Goal: Navigation & Orientation: Go to known website

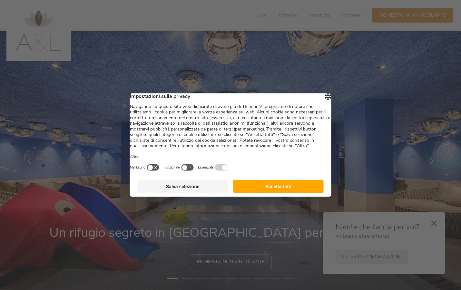
click at [298, 189] on button "Accetta tutti" at bounding box center [278, 186] width 91 height 13
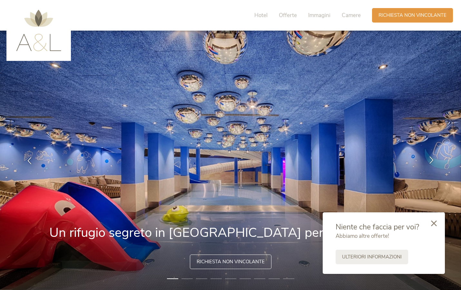
click at [429, 160] on icon at bounding box center [431, 159] width 7 height 7
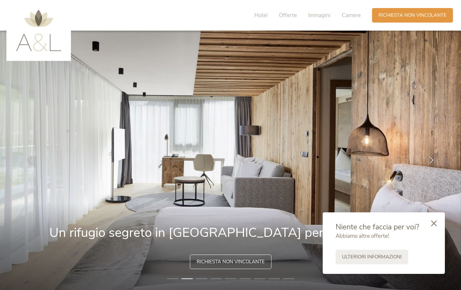
click at [429, 160] on icon at bounding box center [431, 159] width 7 height 7
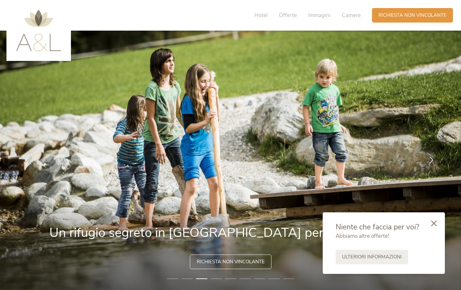
click at [429, 160] on icon at bounding box center [431, 159] width 7 height 7
click at [429, 159] on icon at bounding box center [431, 159] width 7 height 7
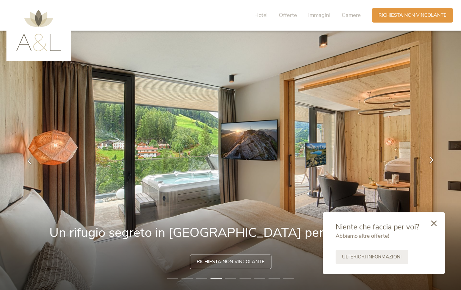
click at [429, 159] on icon at bounding box center [431, 159] width 7 height 7
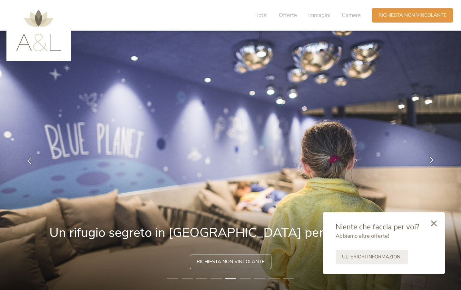
click at [429, 159] on icon at bounding box center [431, 159] width 7 height 7
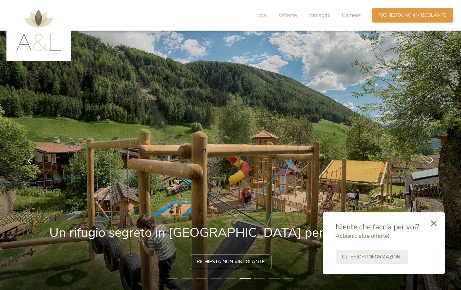
click at [429, 159] on icon at bounding box center [431, 159] width 7 height 7
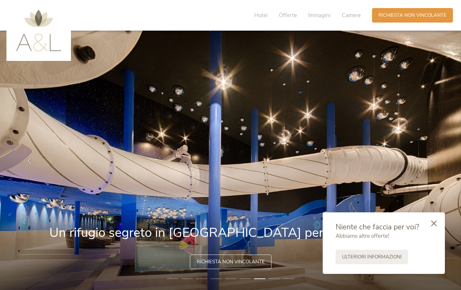
click at [429, 159] on icon at bounding box center [431, 159] width 7 height 7
click at [429, 160] on icon at bounding box center [431, 159] width 7 height 7
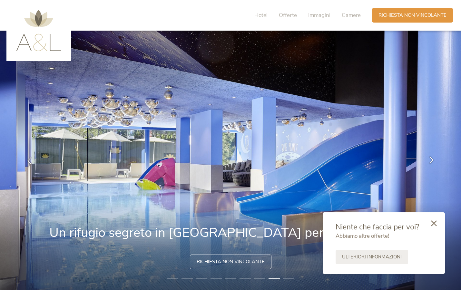
click at [429, 160] on icon at bounding box center [431, 159] width 7 height 7
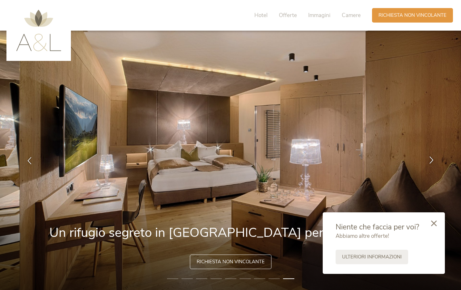
click at [429, 160] on icon at bounding box center [431, 159] width 7 height 7
